Goal: Task Accomplishment & Management: Use online tool/utility

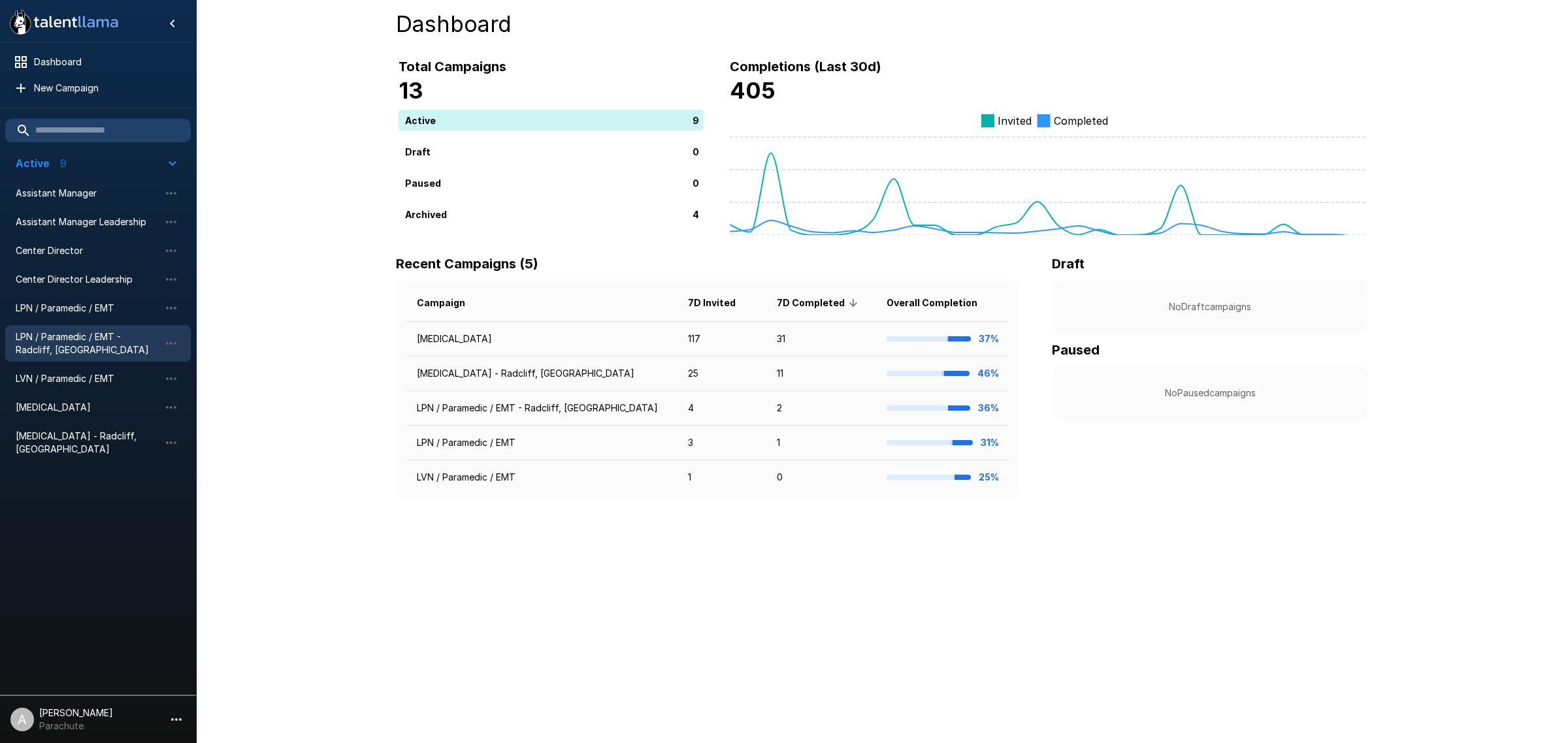
click at [95, 345] on span "LPN / Paramedic / EMT - Radcliff, [GEOGRAPHIC_DATA]" at bounding box center [88, 343] width 144 height 26
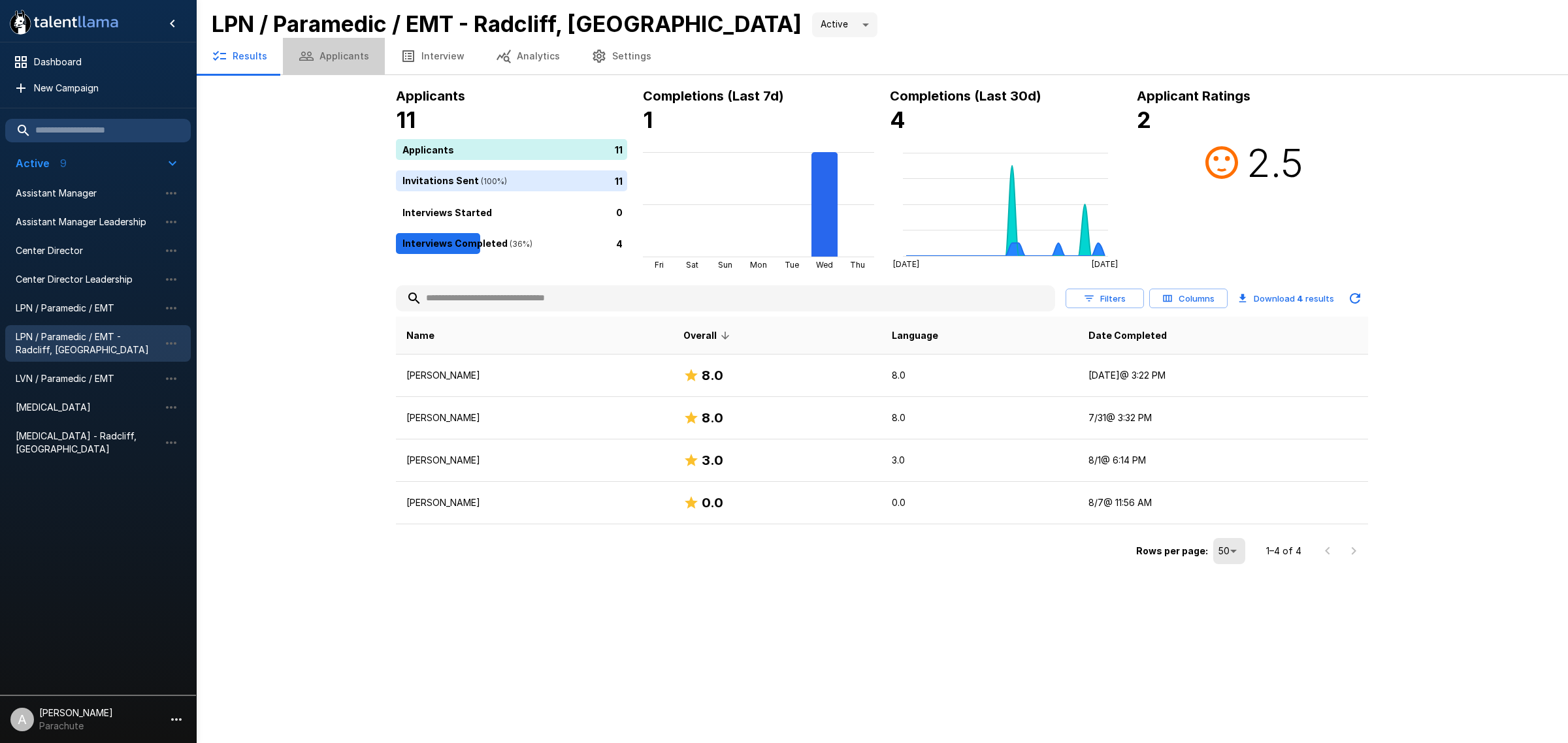
click at [344, 47] on button "Applicants" at bounding box center [334, 56] width 102 height 37
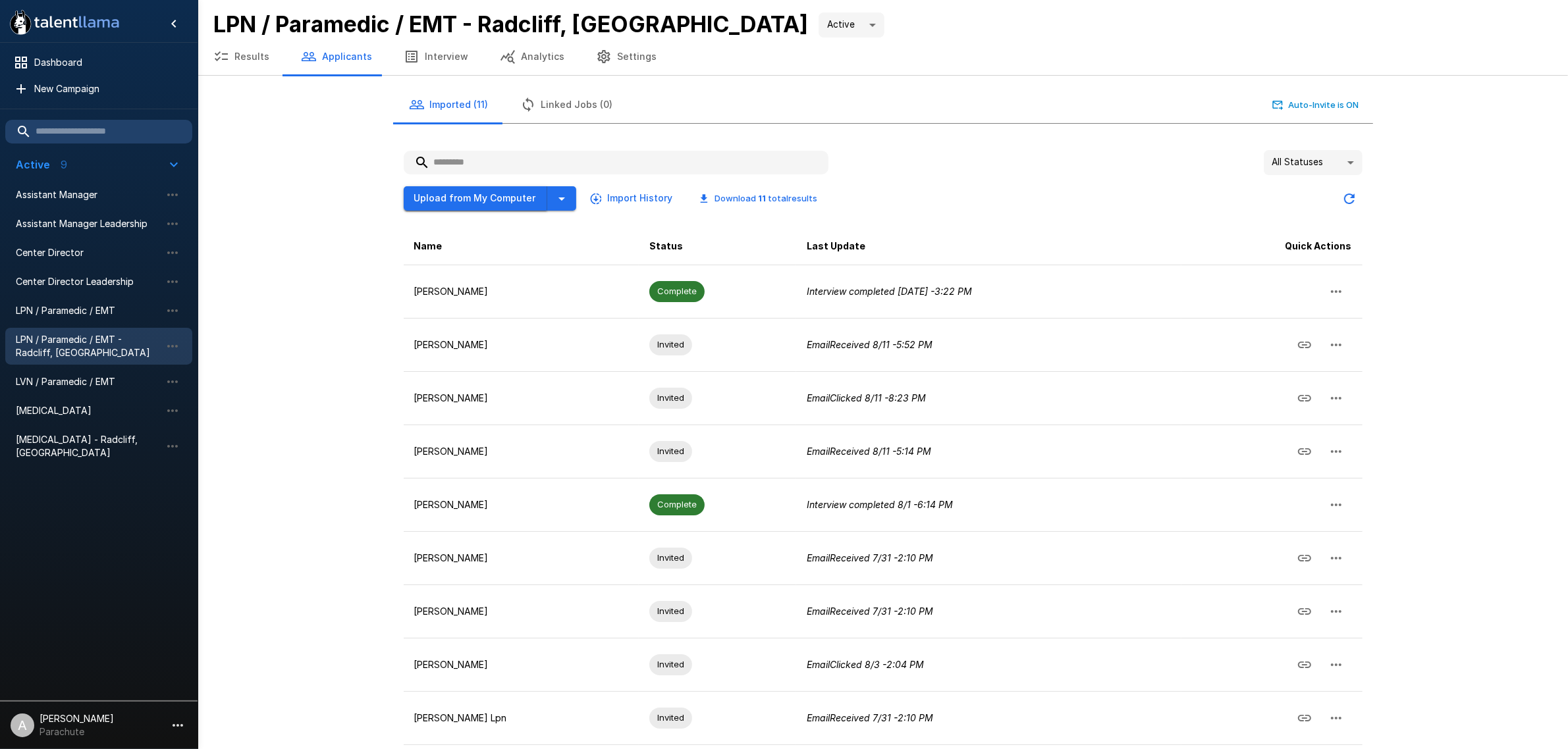
click at [484, 198] on button "Upload from My Computer" at bounding box center [476, 199] width 143 height 24
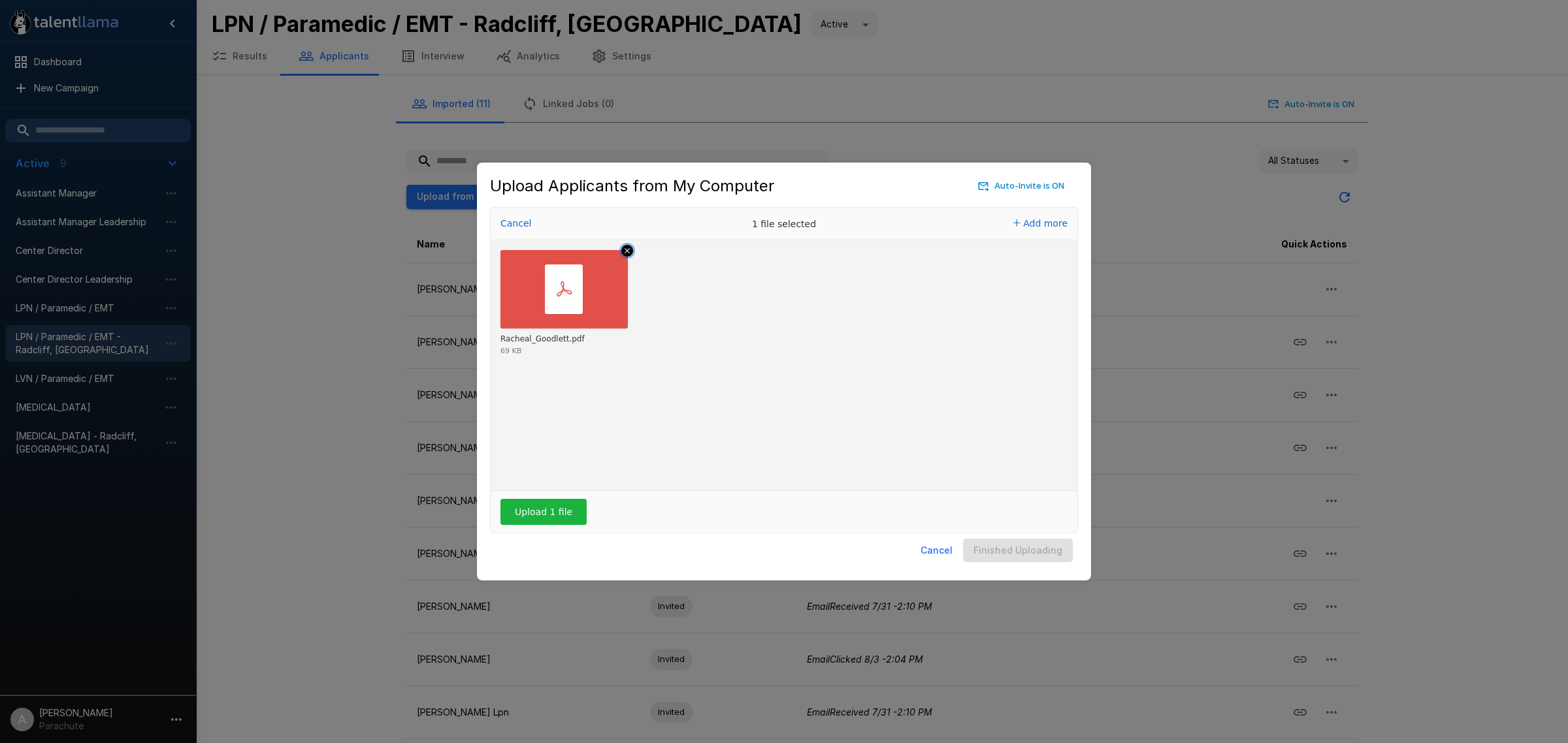
click at [628, 250] on icon "Remove file" at bounding box center [627, 251] width 12 height 12
